Goal: Book appointment/travel/reservation

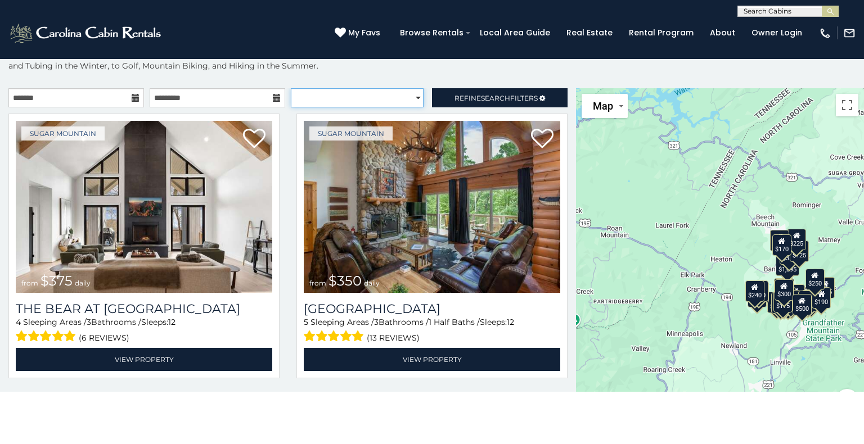
click at [407, 93] on select "**********" at bounding box center [357, 97] width 133 height 19
click at [445, 33] on link "Browse Rentals" at bounding box center [431, 32] width 75 height 17
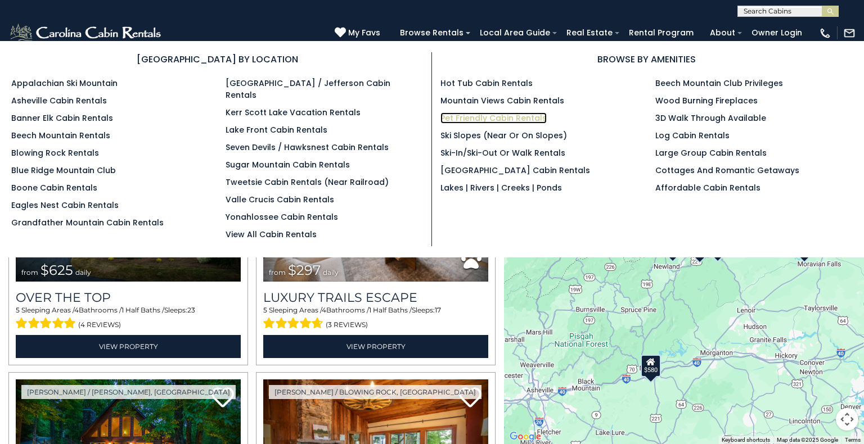
click at [481, 117] on link "Pet Friendly Cabin Rentals" at bounding box center [493, 117] width 106 height 11
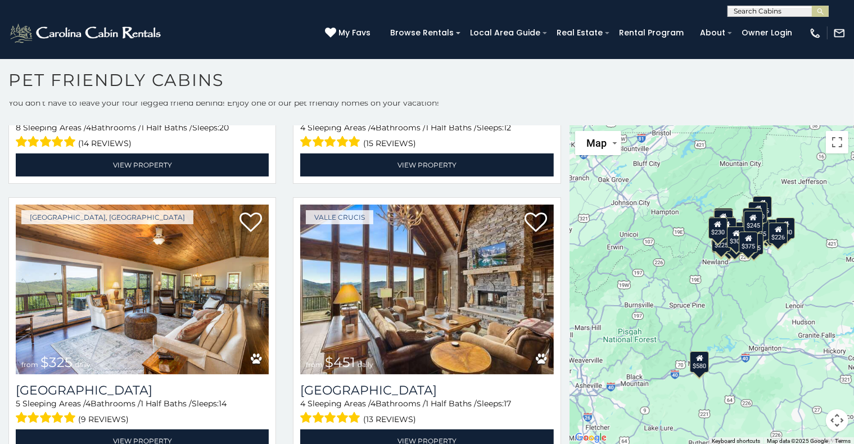
scroll to position [248, 0]
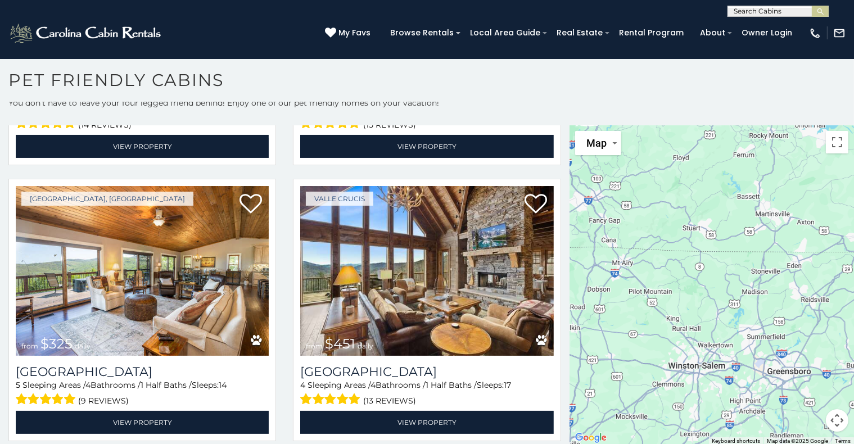
click at [616, 275] on div "$580 $375 $325 $451 $460 $525 $315 $310 $315 $330 $395 $355 $650 $380 $675 $930…" at bounding box center [712, 285] width 285 height 320
click at [626, 270] on div "$580 $375 $325 $451 $460 $525 $315 $310 $315 $330 $395 $355 $650 $380 $675 $930…" at bounding box center [712, 285] width 285 height 320
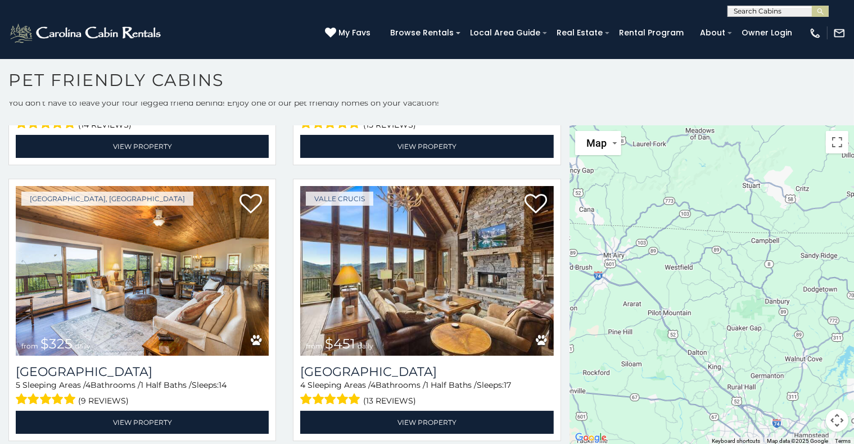
click at [600, 272] on div "$580 $375 $325 $451 $460 $525 $315 $310 $315 $330 $395 $355 $650 $380 $675 $930…" at bounding box center [712, 285] width 285 height 320
click at [611, 258] on div "$580 $375 $325 $451 $460 $525 $315 $310 $315 $330 $395 $355 $650 $380 $675 $930…" at bounding box center [712, 285] width 285 height 320
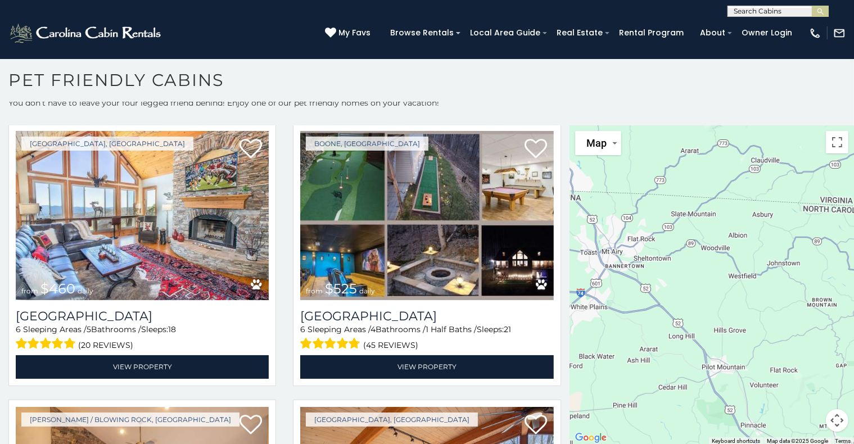
scroll to position [641, 0]
